Goal: Task Accomplishment & Management: Manage account settings

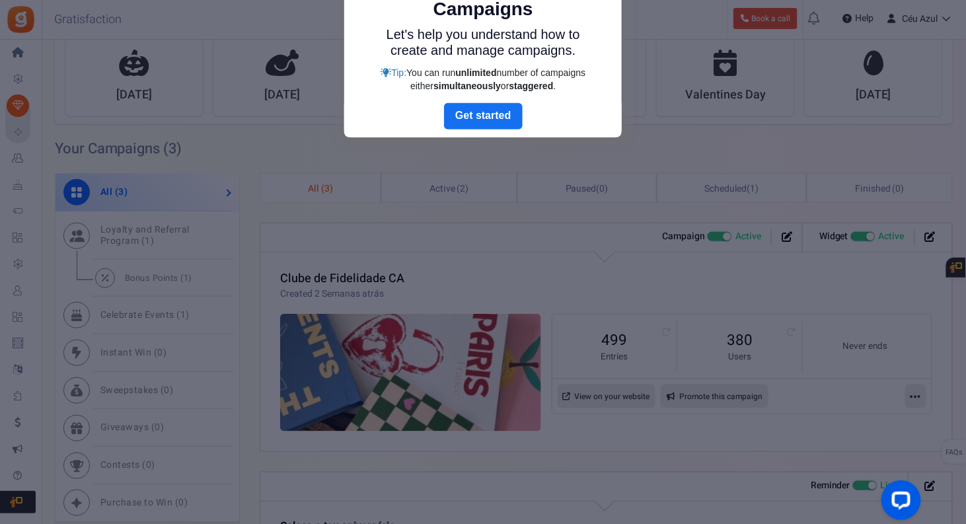
scroll to position [286, 0]
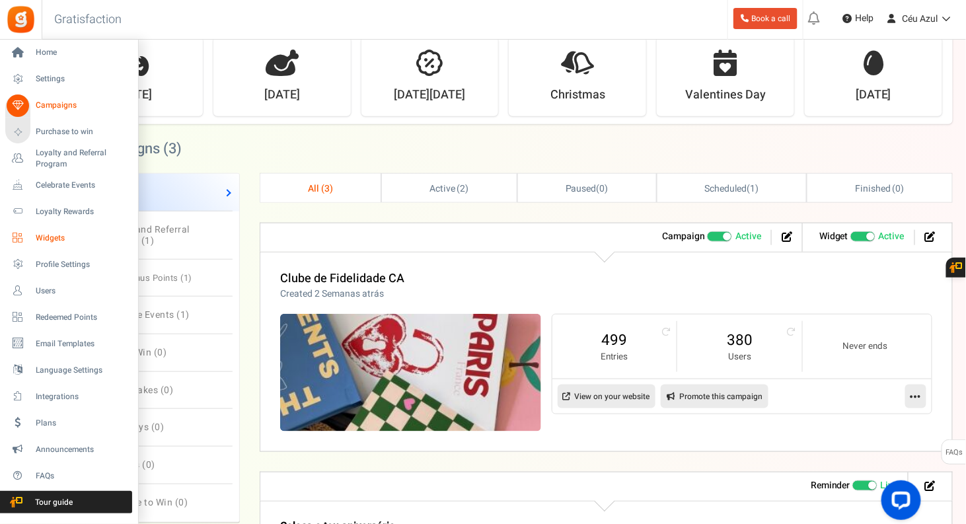
click at [38, 239] on span "Widgets" at bounding box center [82, 237] width 92 height 11
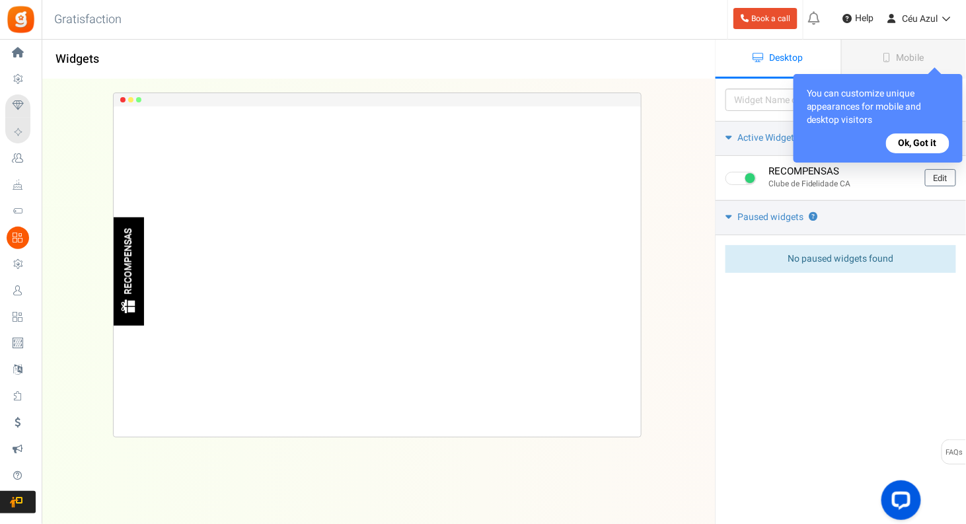
click at [913, 137] on button "Ok, Got it" at bounding box center [917, 143] width 63 height 20
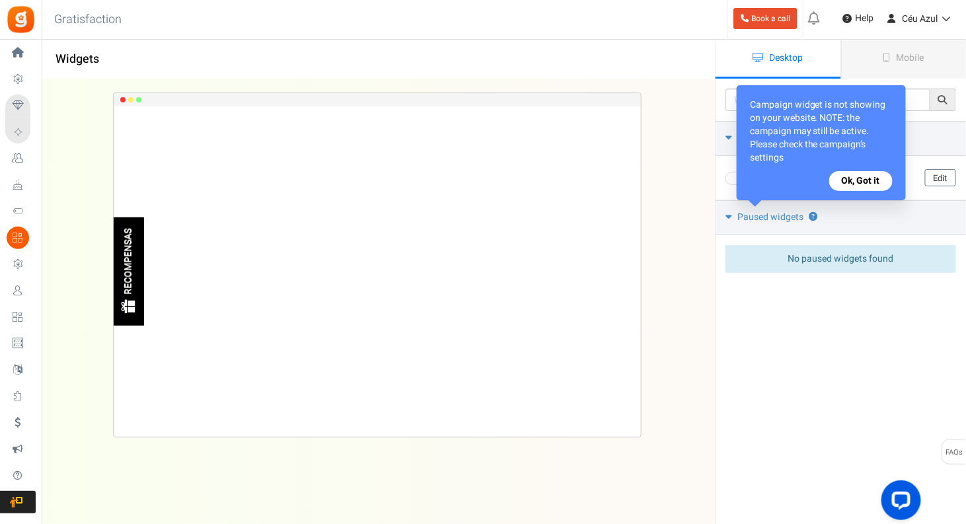
click at [858, 175] on button "Ok, Got it" at bounding box center [860, 181] width 63 height 20
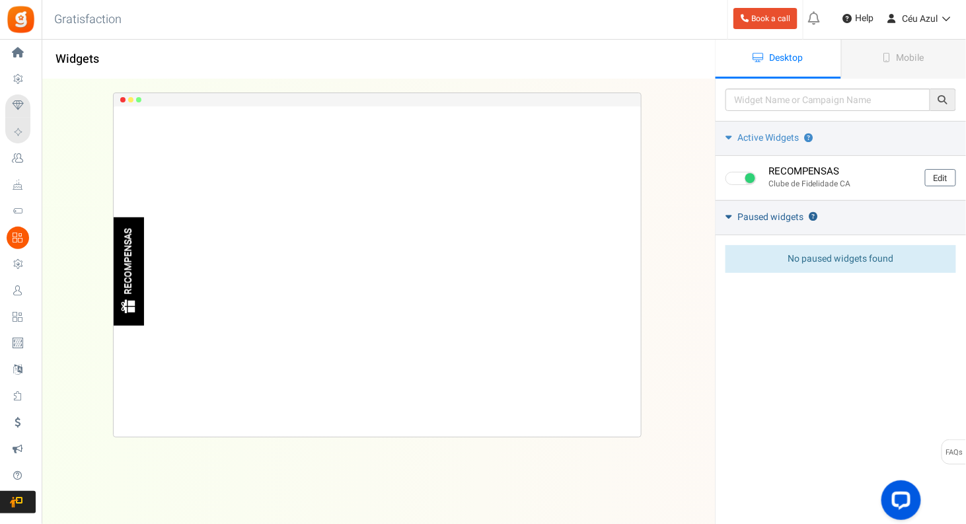
click at [748, 217] on span "Paused widgets" at bounding box center [770, 217] width 66 height 13
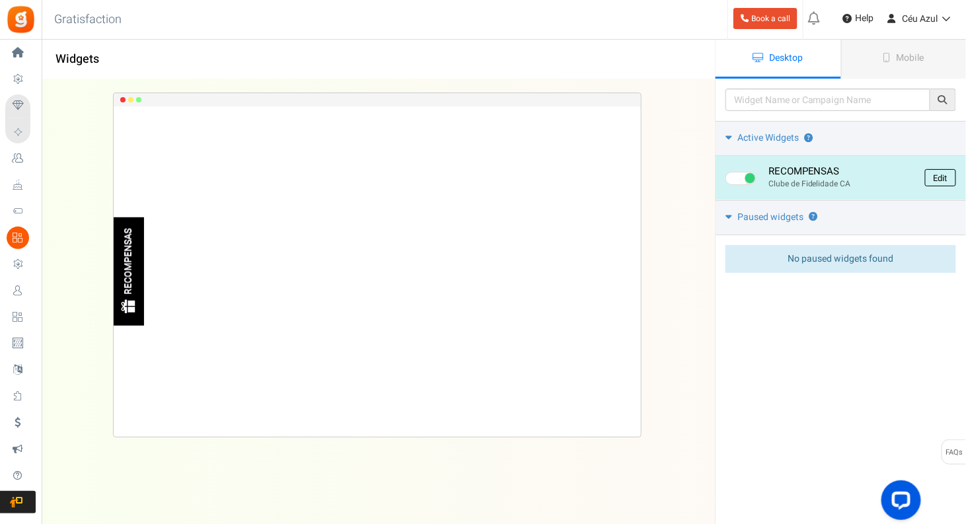
click at [941, 179] on link "Edit" at bounding box center [940, 177] width 31 height 17
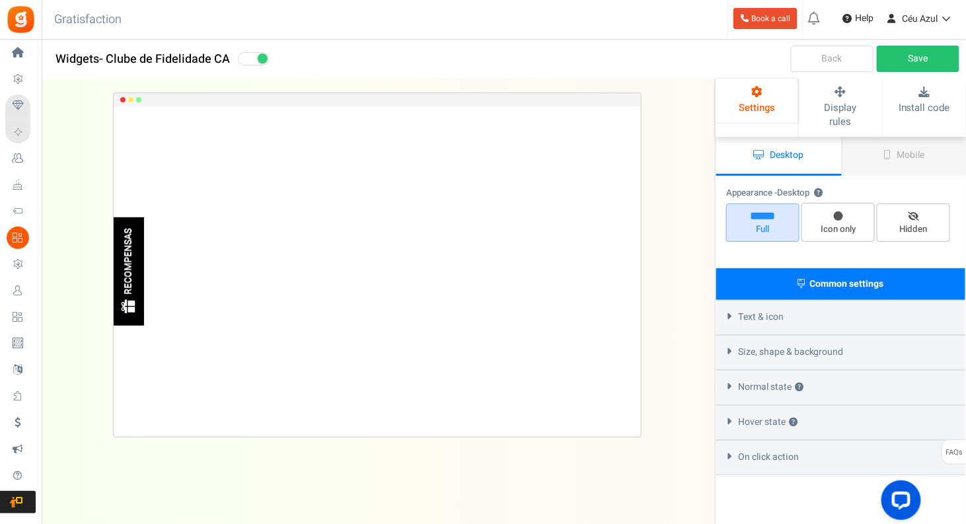
select select "left-side-drawer"
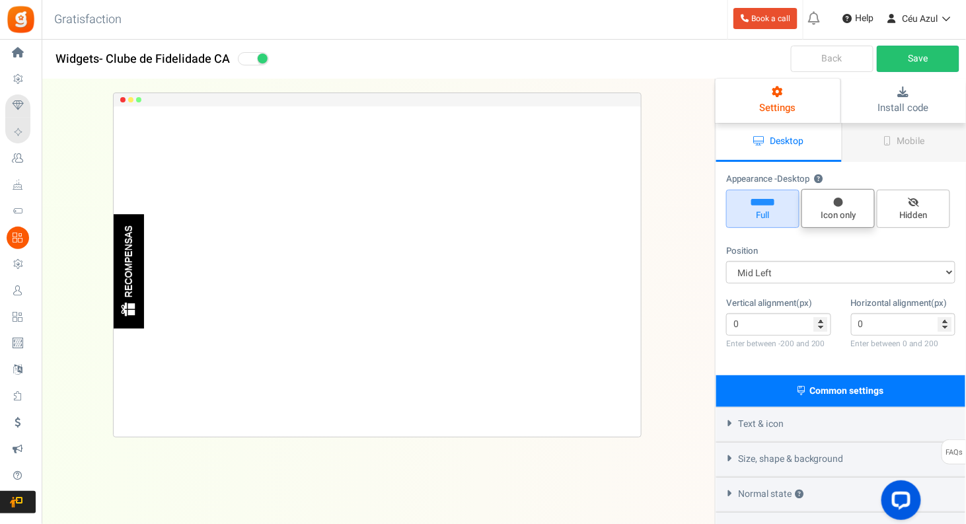
click at [833, 207] on span "Icon only" at bounding box center [837, 208] width 73 height 39
click at [838, 200] on input "Icon only" at bounding box center [842, 196] width 9 height 9
radio input "true"
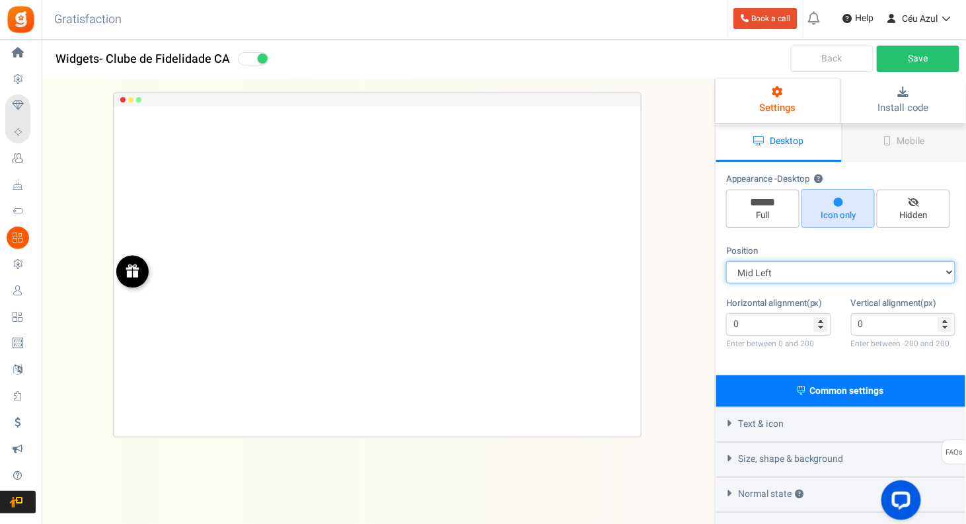
click at [814, 268] on select "Mid Right Mid Left Top Bar Top Left Top Right Top Center Bottom Bar Bottom Left…" at bounding box center [840, 272] width 229 height 22
select select "left-bottom-bar"
click at [726, 261] on select "Mid Right Mid Left Top Bar Top Left Top Right Top Center Bottom Bar Bottom Left…" at bounding box center [840, 272] width 229 height 22
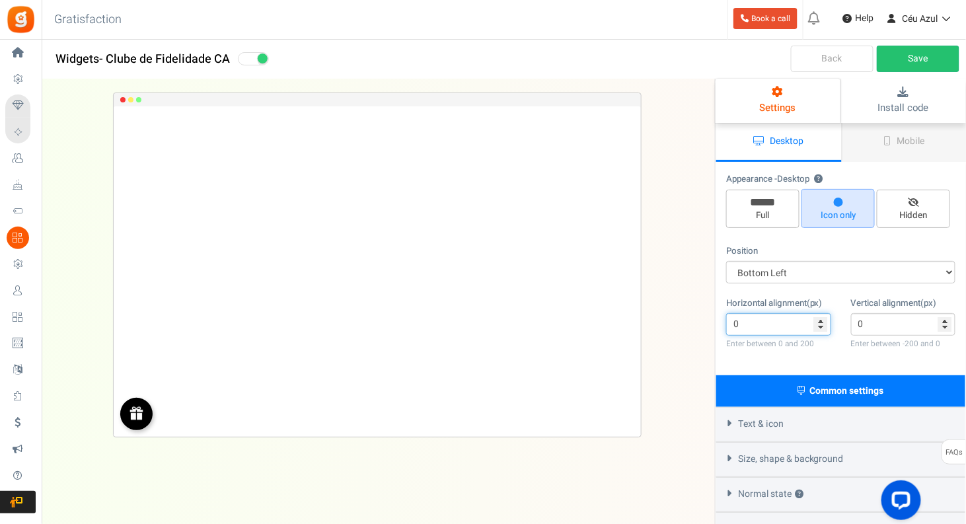
drag, startPoint x: 769, startPoint y: 326, endPoint x: 715, endPoint y: 321, distance: 54.4
click at [715, 321] on div "Please enter a widget name or campaign name No results found Widget is showing …" at bounding box center [840, 331] width 251 height 504
type input "15"
drag, startPoint x: 874, startPoint y: 329, endPoint x: 841, endPoint y: 335, distance: 34.2
click at [841, 335] on div "Vertical alignment(px) 0 Enter between -200 and 0" at bounding box center [903, 324] width 125 height 55
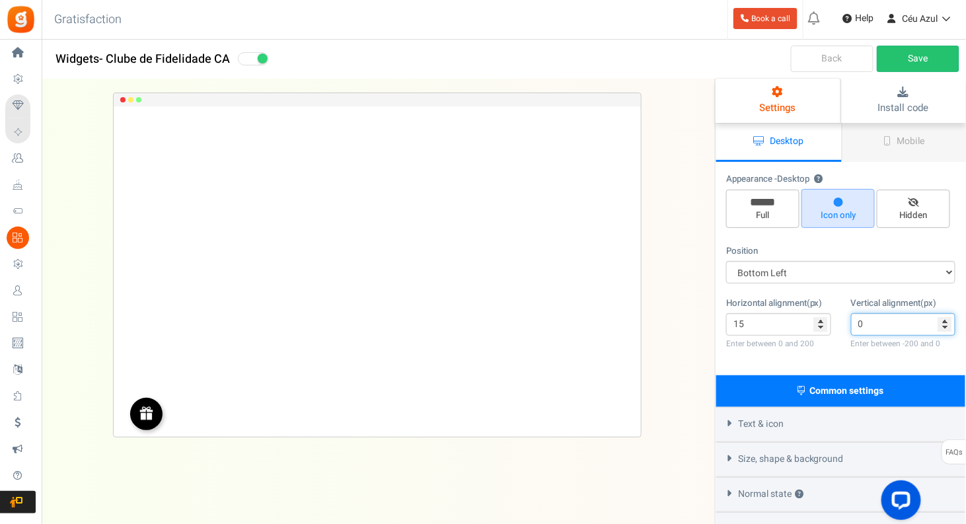
drag, startPoint x: 873, startPoint y: 322, endPoint x: 851, endPoint y: 321, distance: 22.5
click at [851, 321] on input "0" at bounding box center [903, 324] width 105 height 22
type input "0"
type input "-15"
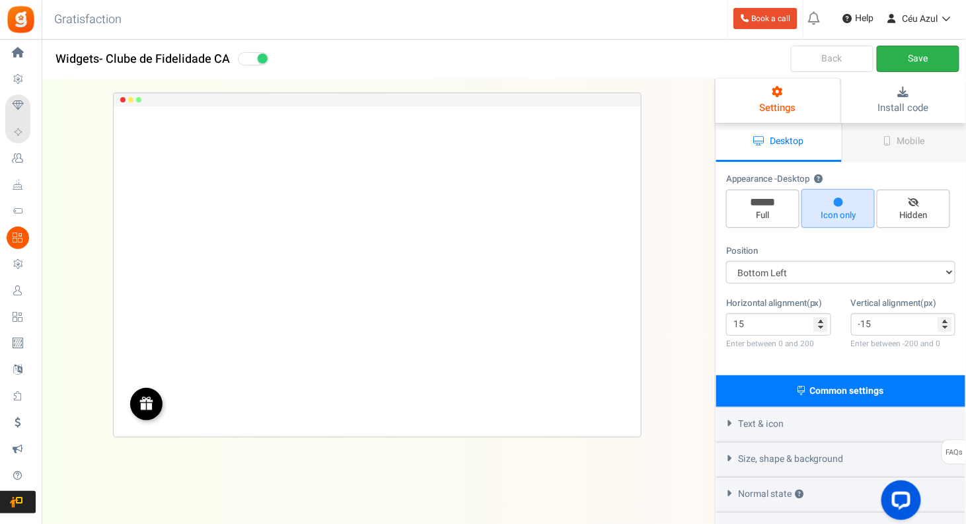
click at [921, 52] on link "Save" at bounding box center [917, 59] width 83 height 26
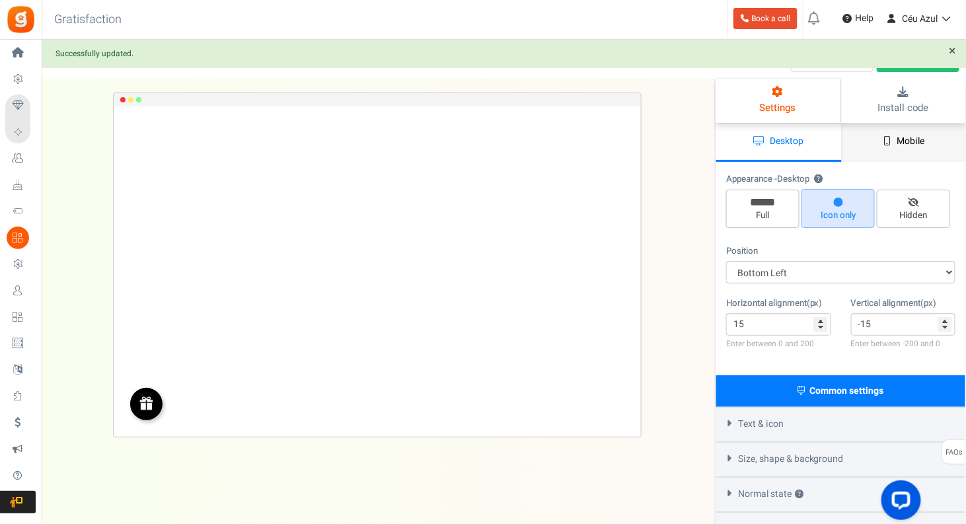
click at [888, 139] on icon at bounding box center [887, 140] width 7 height 9
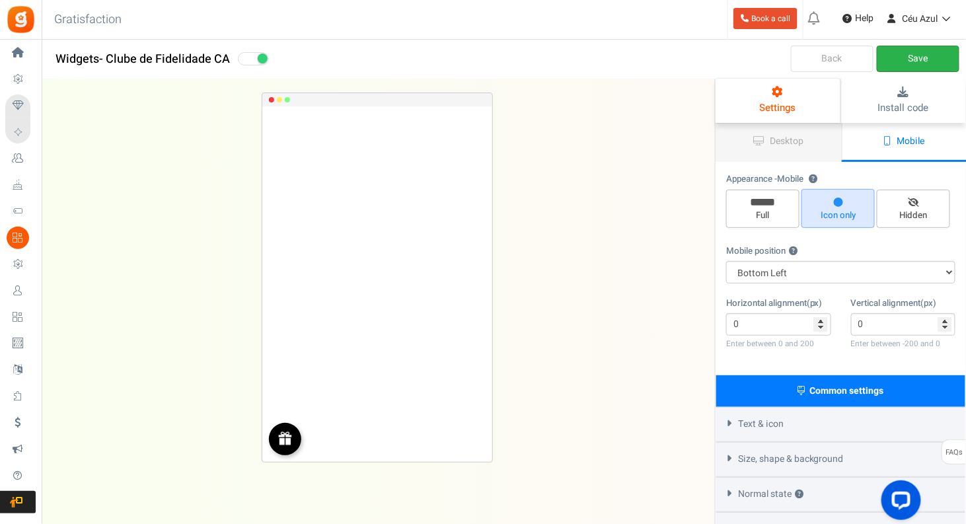
click at [904, 57] on link "Save" at bounding box center [917, 59] width 83 height 26
click at [823, 66] on link "Back" at bounding box center [832, 59] width 83 height 26
